Goal: Navigation & Orientation: Find specific page/section

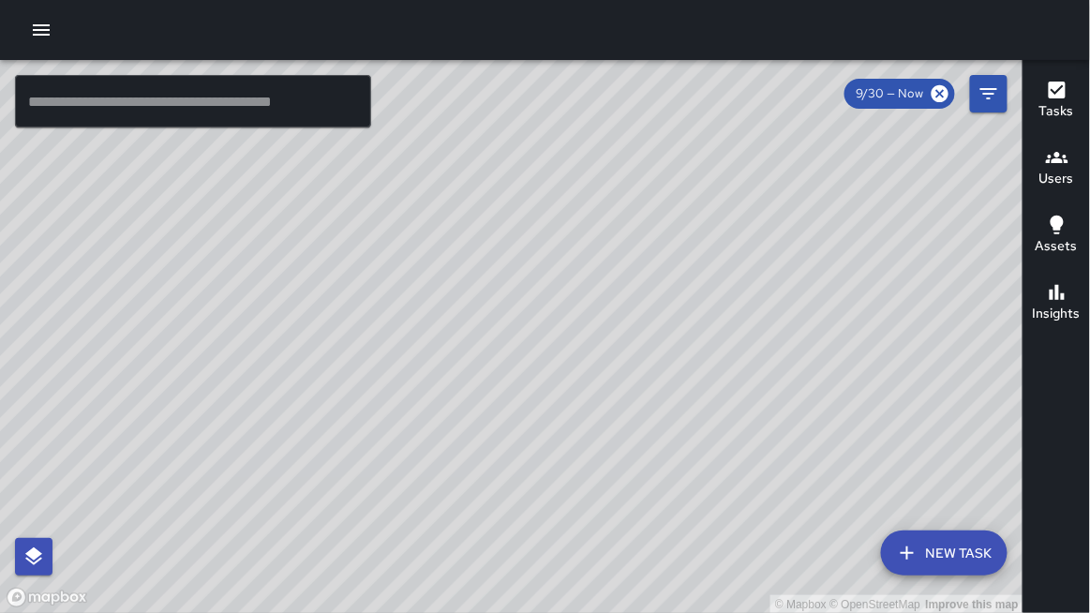
drag, startPoint x: 179, startPoint y: 347, endPoint x: 198, endPoint y: 320, distance: 32.2
click at [198, 320] on div "© Mapbox © OpenStreetMap Improve this map" at bounding box center [511, 337] width 1023 height 554
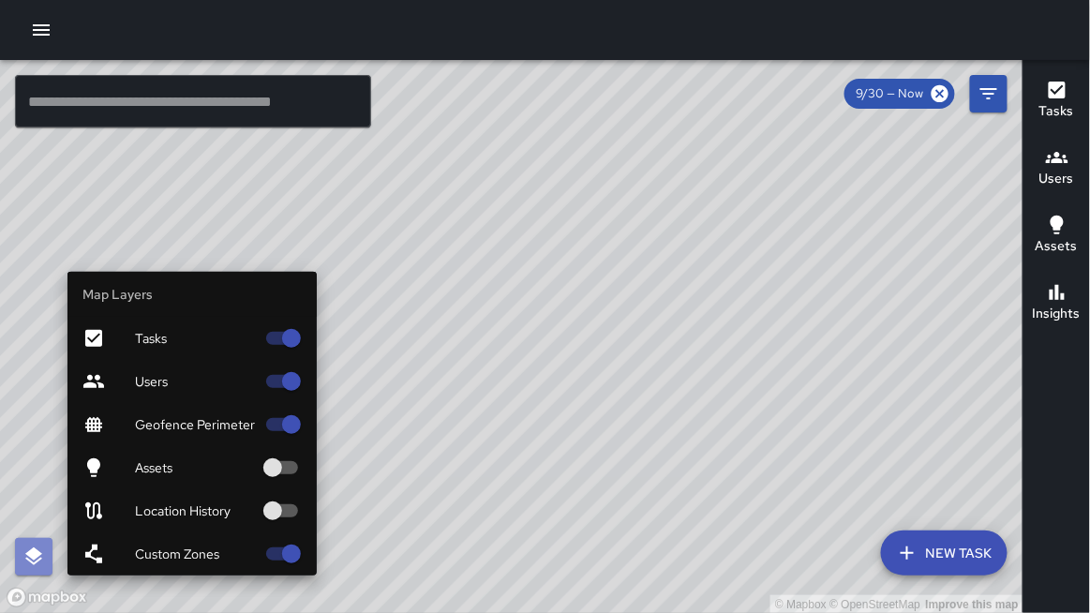
click at [33, 558] on icon "button" at bounding box center [33, 556] width 17 height 18
click at [159, 386] on span "Users" at bounding box center [195, 381] width 120 height 19
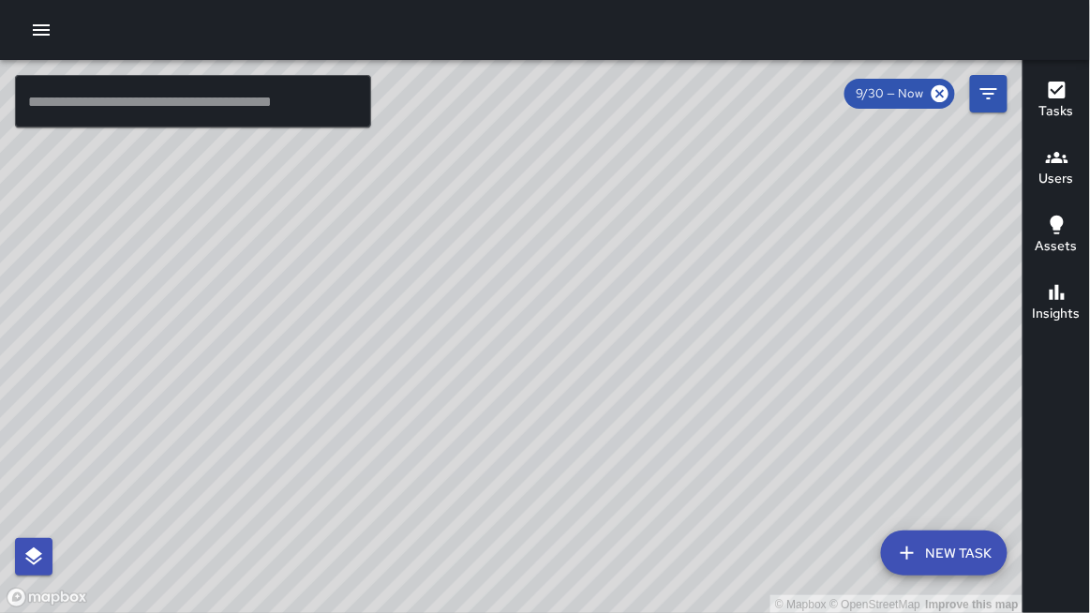
drag, startPoint x: 386, startPoint y: 243, endPoint x: 398, endPoint y: 272, distance: 31.5
click at [398, 272] on div "© Mapbox © OpenStreetMap Improve this map" at bounding box center [511, 337] width 1023 height 554
